Goal: Information Seeking & Learning: Learn about a topic

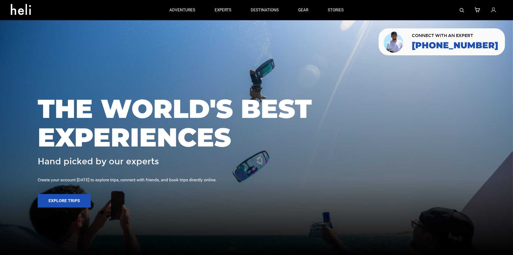
click at [462, 11] on img at bounding box center [462, 10] width 4 height 4
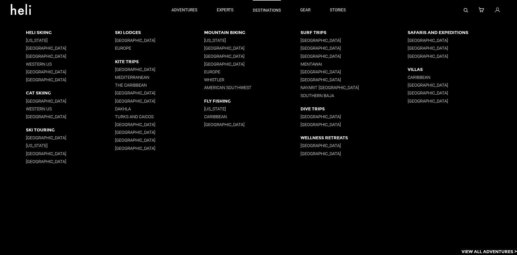
click at [255, 19] on link "destinations" at bounding box center [267, 10] width 28 height 20
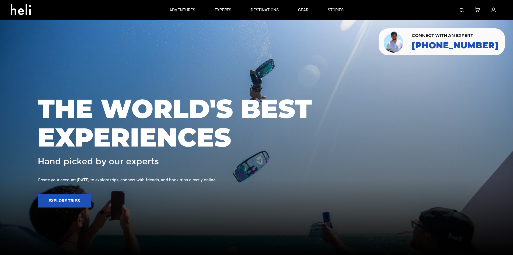
click at [463, 11] on img at bounding box center [462, 10] width 4 height 4
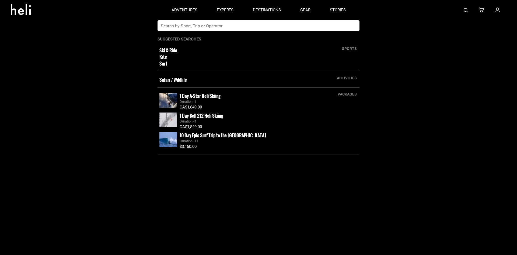
click at [272, 29] on input "text" at bounding box center [253, 25] width 191 height 11
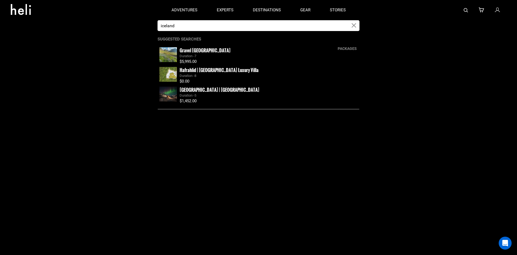
type input "iceland"
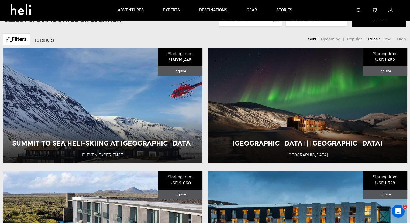
scroll to position [54, 0]
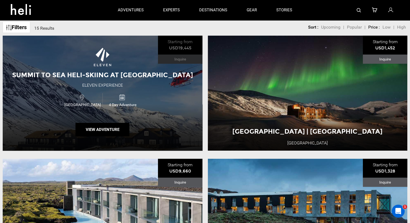
click at [132, 61] on div "Summit to Sea Heli-Skiing at Deplar Farm Eleven Experience Iceland 4 Day Advent…" at bounding box center [103, 93] width 200 height 115
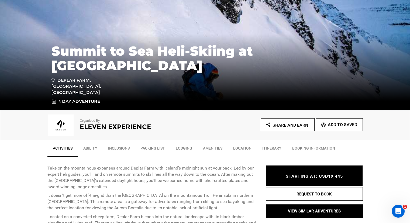
scroll to position [81, 0]
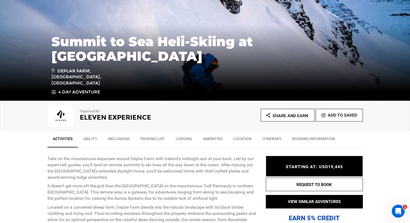
type input "iceland"
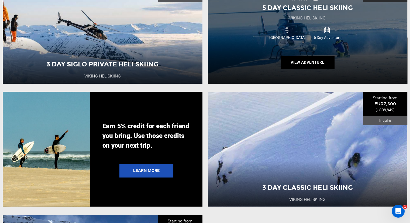
scroll to position [889, 0]
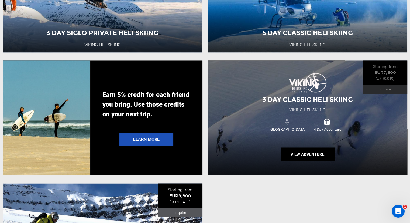
click at [255, 98] on div "3 Day Classic Heli Skiing Viking Heliskiing Iceland 4 Day Adventure View Advent…" at bounding box center [308, 117] width 200 height 115
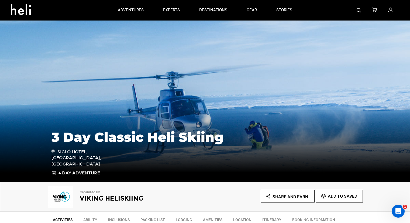
type input "iceland"
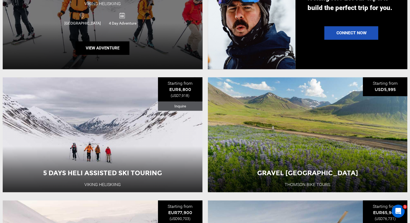
scroll to position [512, 0]
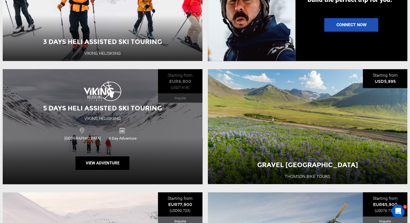
click at [70, 108] on div "5 Days Heli Assisted Ski Touring Viking Heliskiing Iceland 6 Day Adventure View…" at bounding box center [103, 126] width 200 height 115
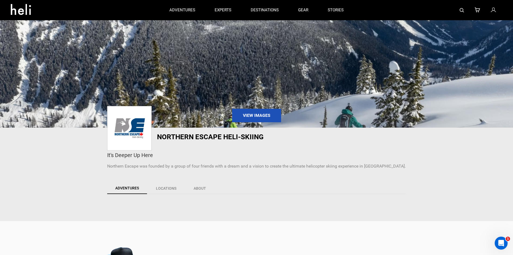
click at [461, 8] on img at bounding box center [462, 10] width 4 height 4
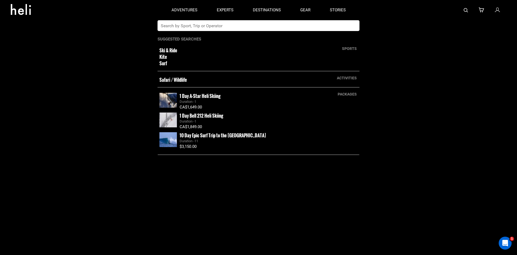
click at [219, 22] on input "text" at bounding box center [253, 25] width 191 height 11
type input "northern escape"
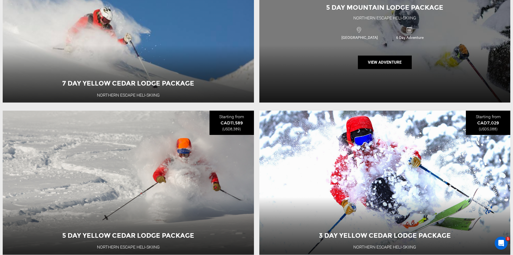
scroll to position [757, 0]
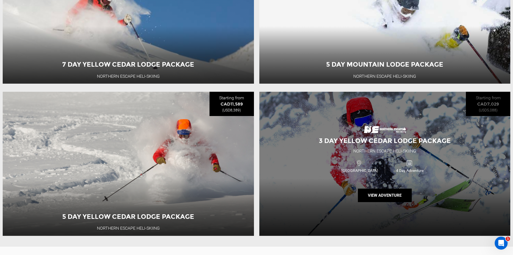
click at [315, 143] on div "3 Day Yellow Cedar Lodge Package" at bounding box center [385, 140] width 146 height 9
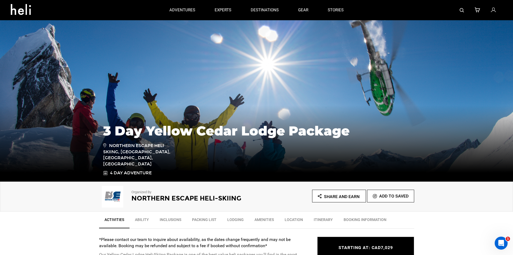
click at [465, 9] on div at bounding box center [428, 10] width 149 height 20
click at [464, 11] on img at bounding box center [462, 10] width 4 height 4
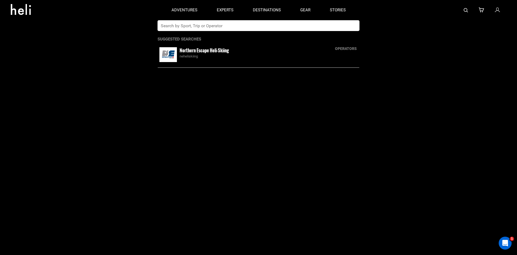
click at [310, 21] on input "text" at bounding box center [253, 25] width 191 height 11
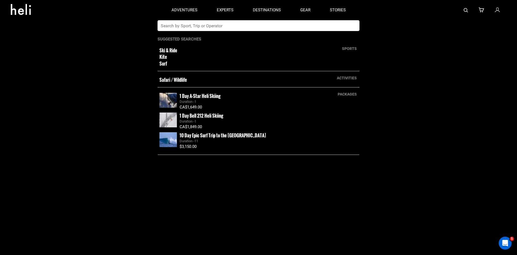
click at [304, 25] on input "text" at bounding box center [253, 25] width 191 height 11
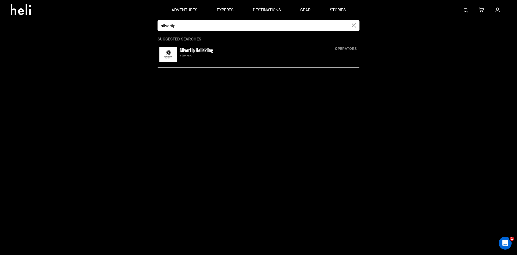
type input "silvertip"
click at [233, 49] on div "Silvertip Heliskiing silvertip" at bounding box center [269, 53] width 178 height 12
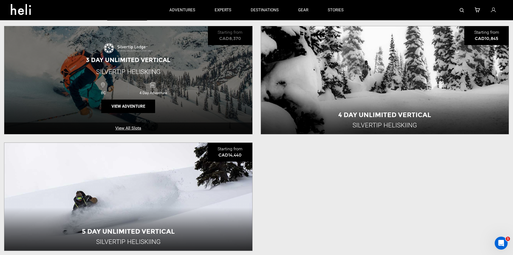
scroll to position [189, 0]
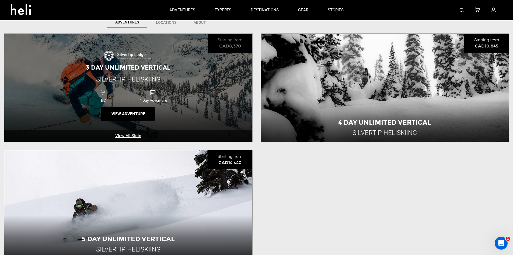
click at [151, 78] on span "Silvertip Heliskiing" at bounding box center [128, 79] width 64 height 8
